Goal: Use online tool/utility: Use online tool/utility

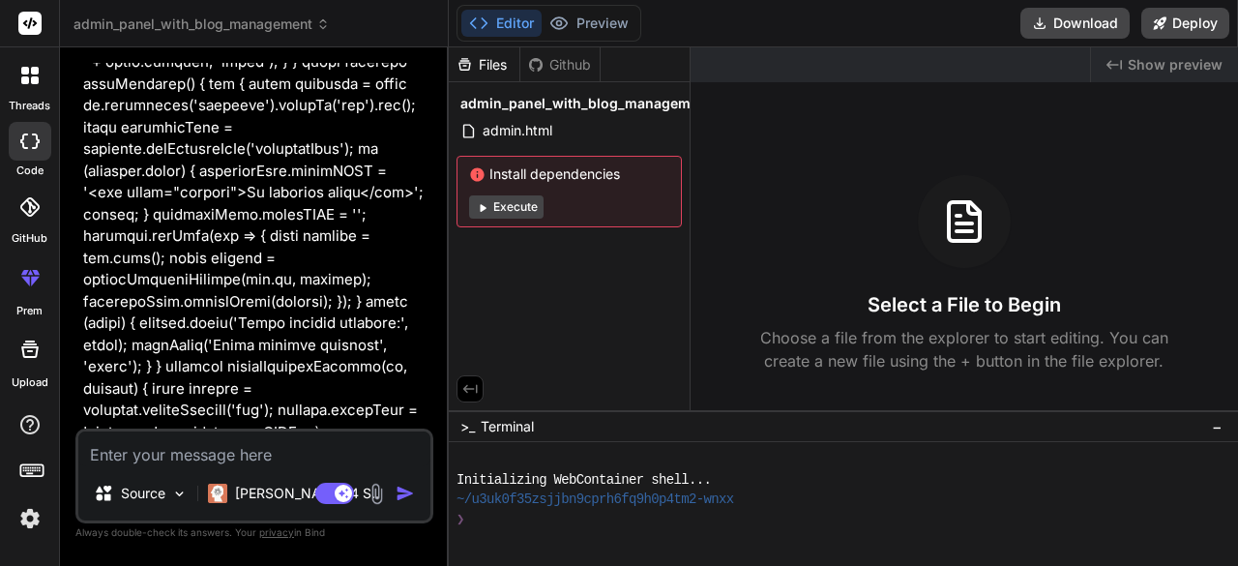
scroll to position [46887, 0]
click at [1060, 28] on button "Download" at bounding box center [1074, 23] width 109 height 31
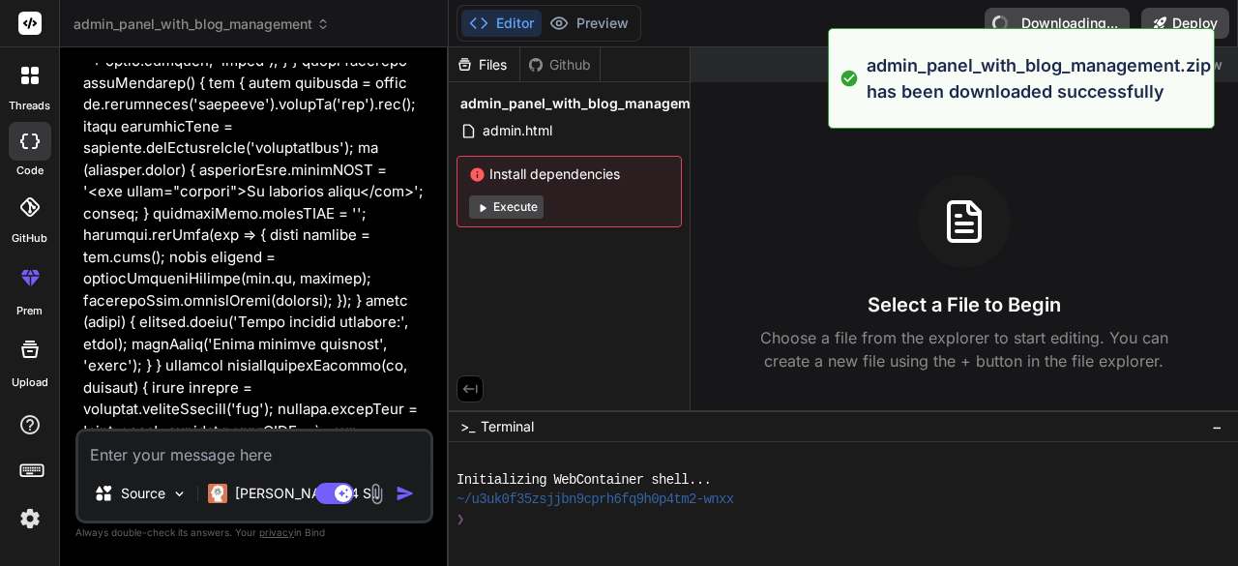
type textarea "x"
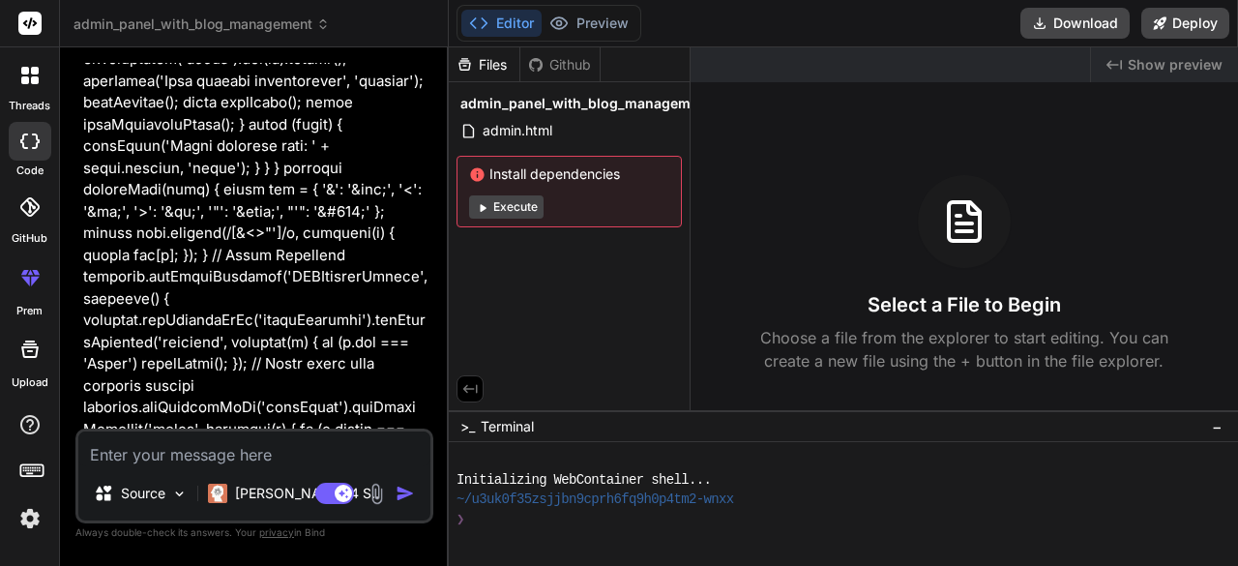
scroll to position [52470, 0]
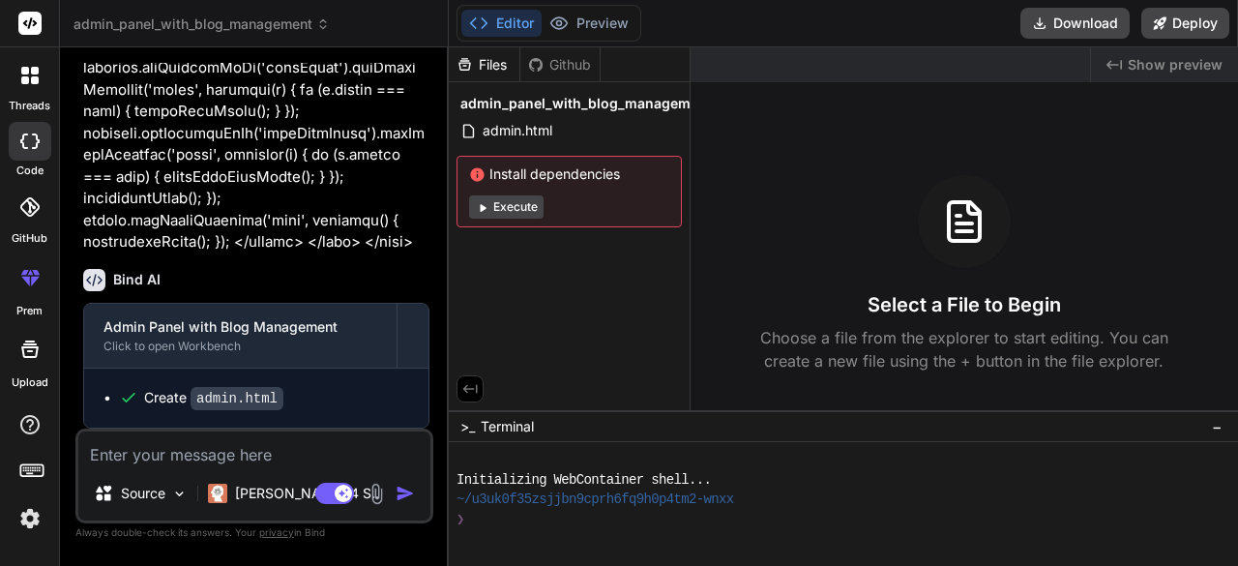
click at [129, 455] on textarea at bounding box center [254, 448] width 352 height 35
type textarea "c"
type textarea "x"
type textarea "ch"
type textarea "x"
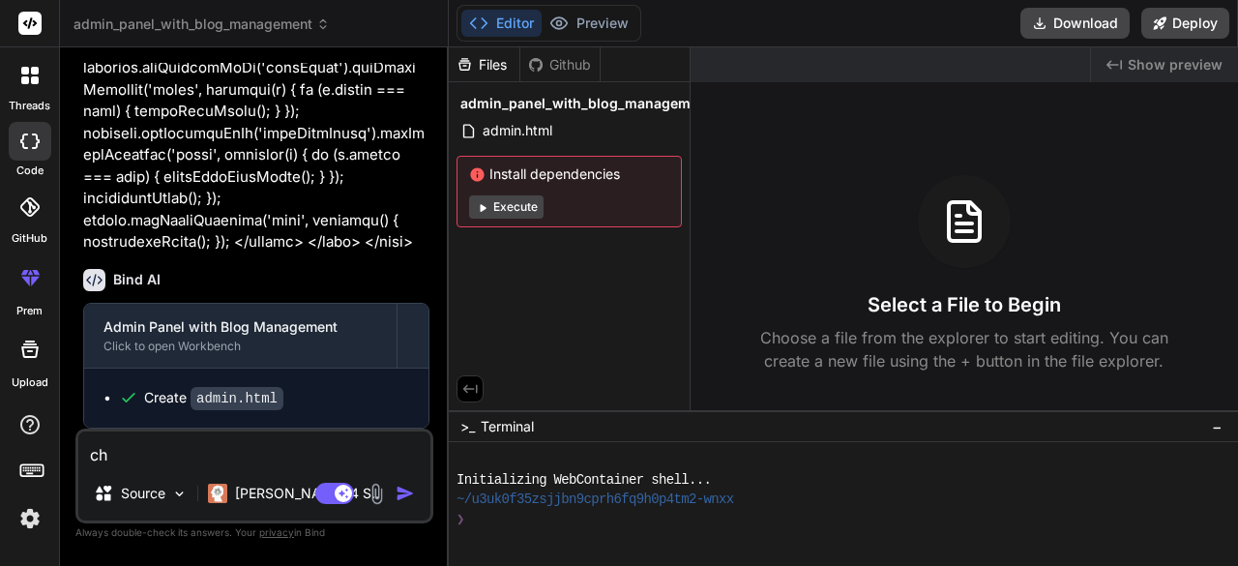
type textarea "cha"
type textarea "x"
type textarea "ch"
type textarea "x"
type textarea "c"
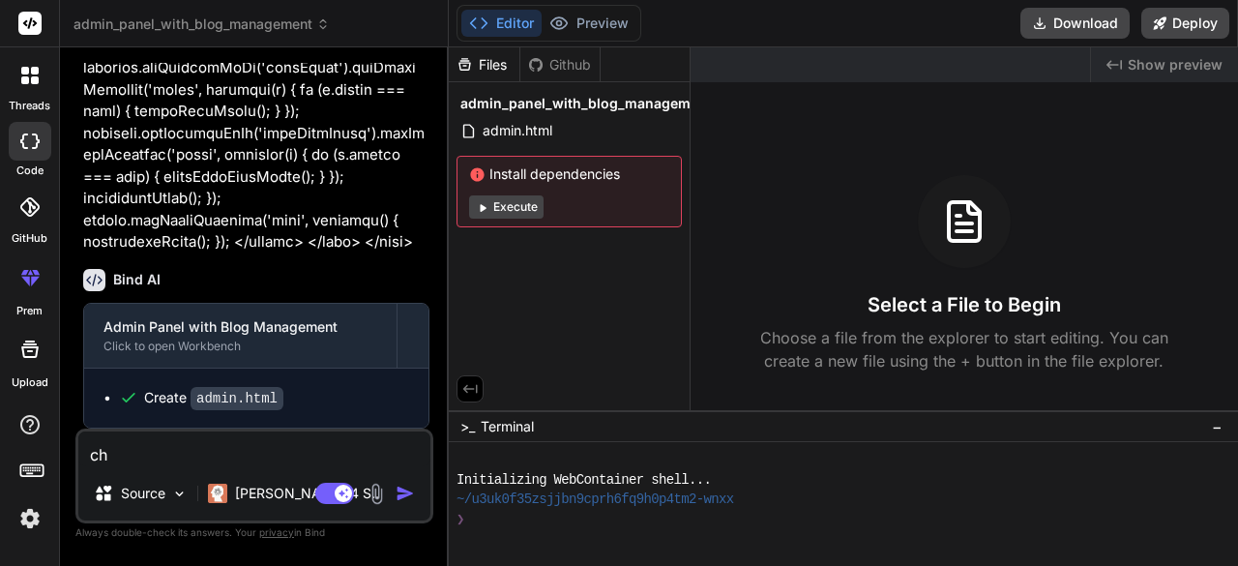
type textarea "x"
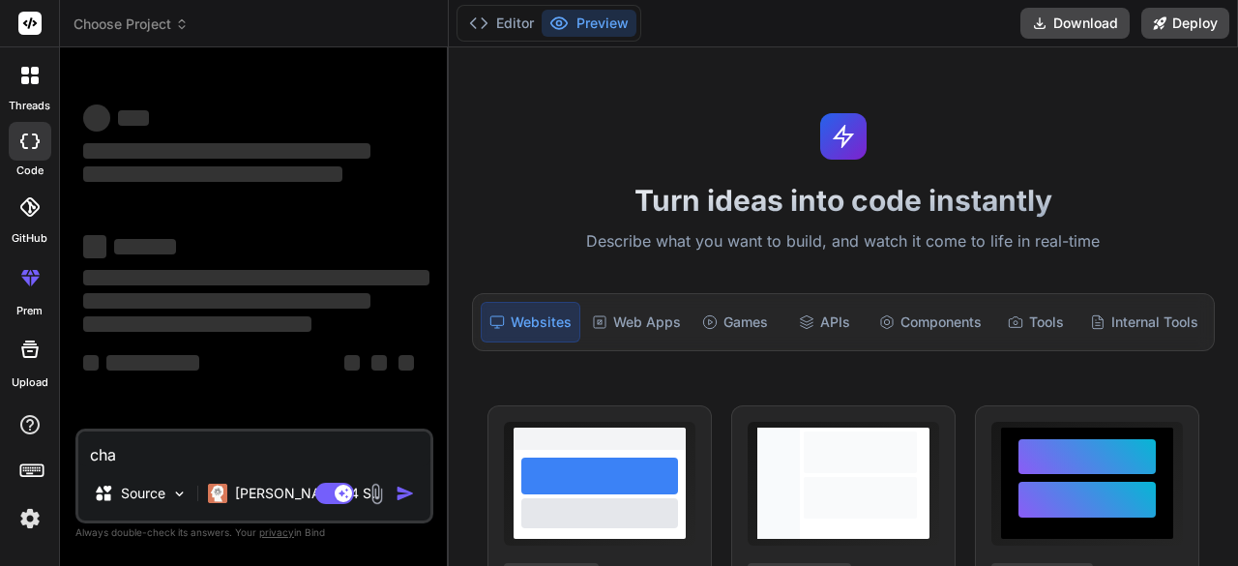
type textarea "x"
type textarea "ch"
type textarea "x"
type textarea "c"
type textarea "x"
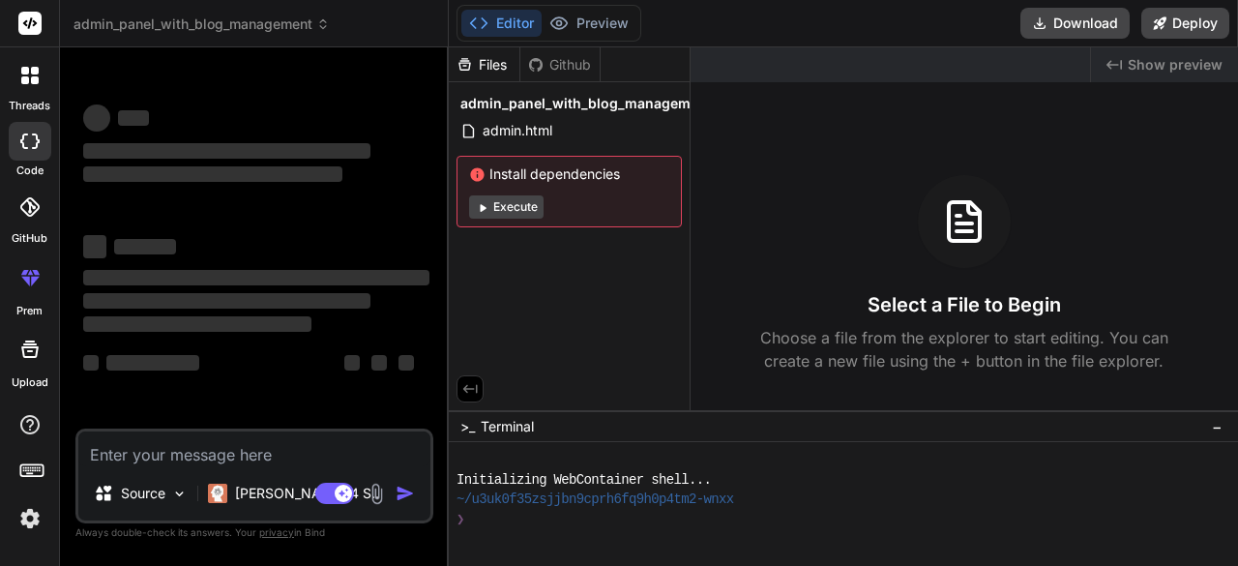
type textarea "x"
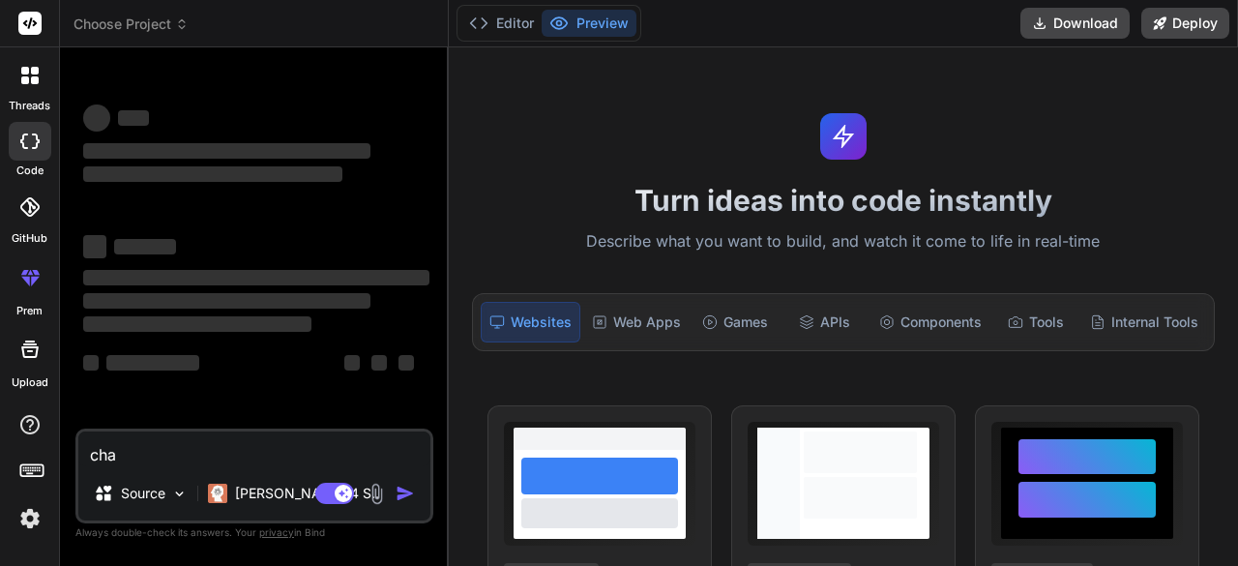
type textarea "x"
